Goal: Find specific page/section: Find specific page/section

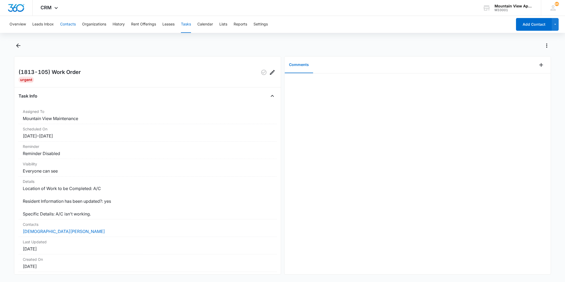
click at [64, 26] on button "Contacts" at bounding box center [68, 24] width 16 height 17
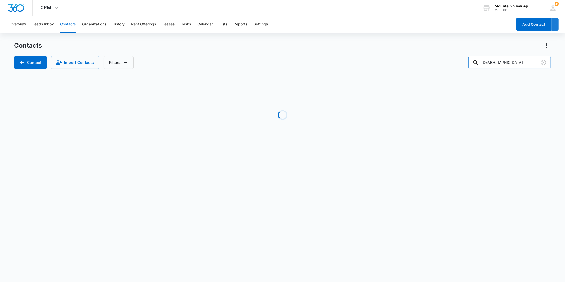
click at [453, 63] on div "Contact Import Contacts Filters [DEMOGRAPHIC_DATA]" at bounding box center [282, 62] width 537 height 13
type input "[PERSON_NAME]"
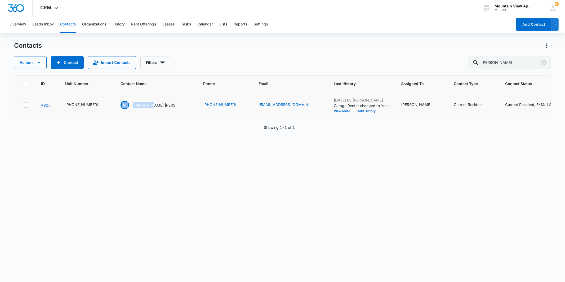
click at [146, 100] on td "AT [PERSON_NAME] [PERSON_NAME] [PERSON_NAME]" at bounding box center [155, 105] width 83 height 26
drag, startPoint x: 146, startPoint y: 100, endPoint x: 147, endPoint y: 104, distance: 3.9
click at [147, 104] on p "[PERSON_NAME] [PERSON_NAME] [PERSON_NAME]" at bounding box center [157, 105] width 48 height 6
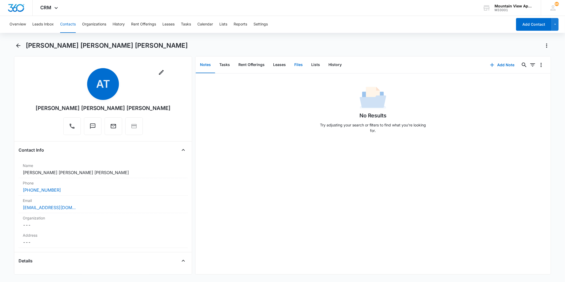
click at [293, 65] on button "Files" at bounding box center [298, 65] width 17 height 16
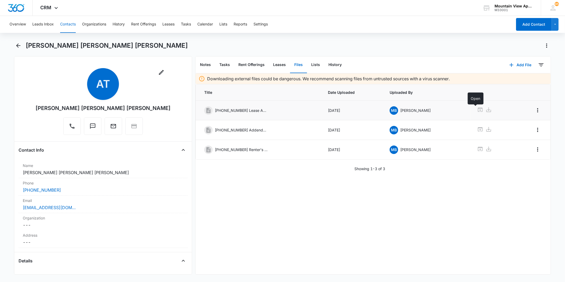
click at [478, 108] on icon at bounding box center [480, 110] width 5 height 4
